Goal: Task Accomplishment & Management: Manage account settings

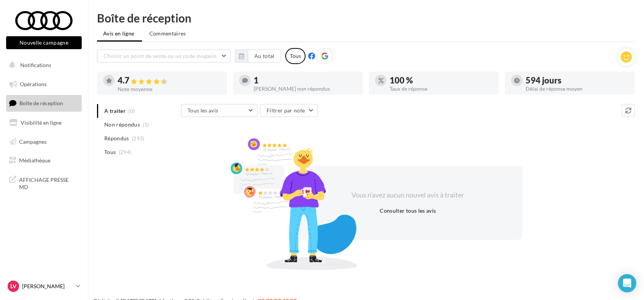
click at [46, 288] on p "[PERSON_NAME]" at bounding box center [47, 287] width 51 height 8
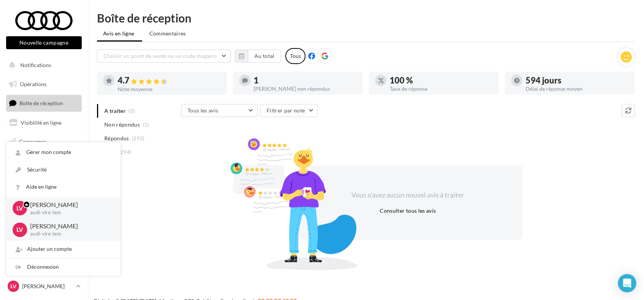
click at [171, 174] on div "A traiter (0) Non répondus (1) Répondus (293) Tous (294) Tous les avis Tous les…" at bounding box center [365, 185] width 537 height 163
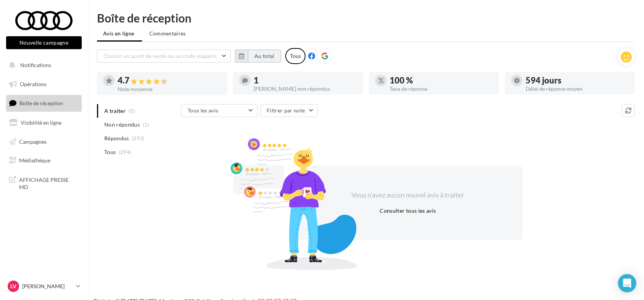
click at [250, 58] on button "Au total" at bounding box center [264, 56] width 33 height 13
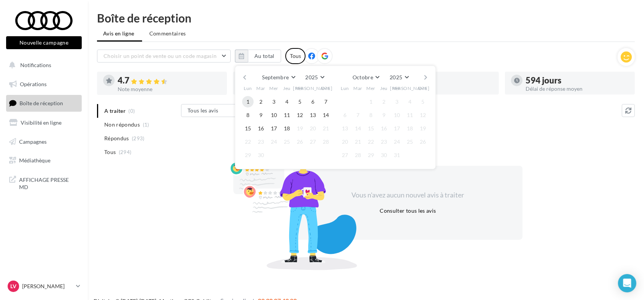
click at [248, 100] on button "1" at bounding box center [247, 101] width 11 height 11
click at [247, 76] on button "button" at bounding box center [244, 77] width 6 height 11
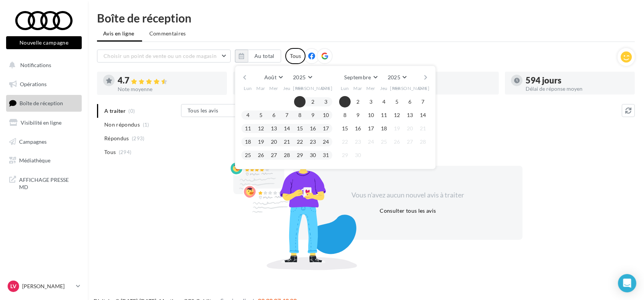
click at [297, 103] on button "1" at bounding box center [299, 101] width 11 height 11
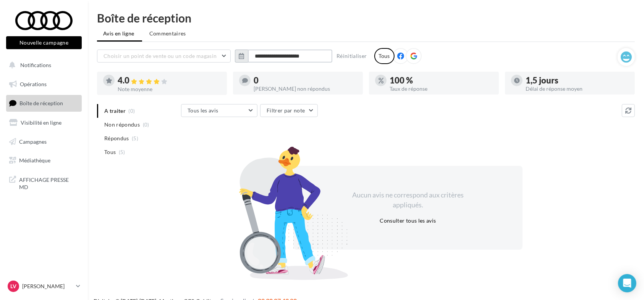
click at [269, 62] on input "**********" at bounding box center [290, 56] width 84 height 13
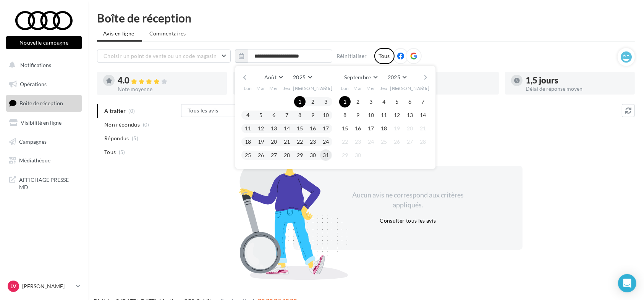
click at [327, 156] on button "31" at bounding box center [325, 155] width 11 height 11
click at [299, 100] on button "1" at bounding box center [299, 101] width 11 height 11
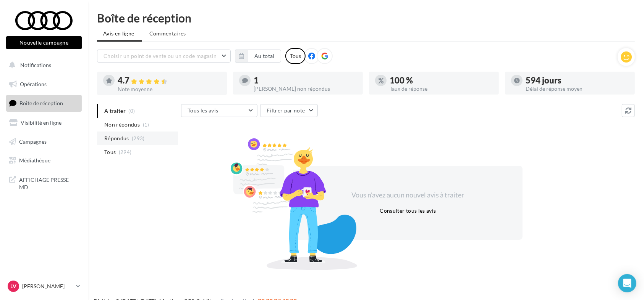
click at [123, 142] on span "Répondus" at bounding box center [116, 139] width 25 height 8
